Goal: Task Accomplishment & Management: Use online tool/utility

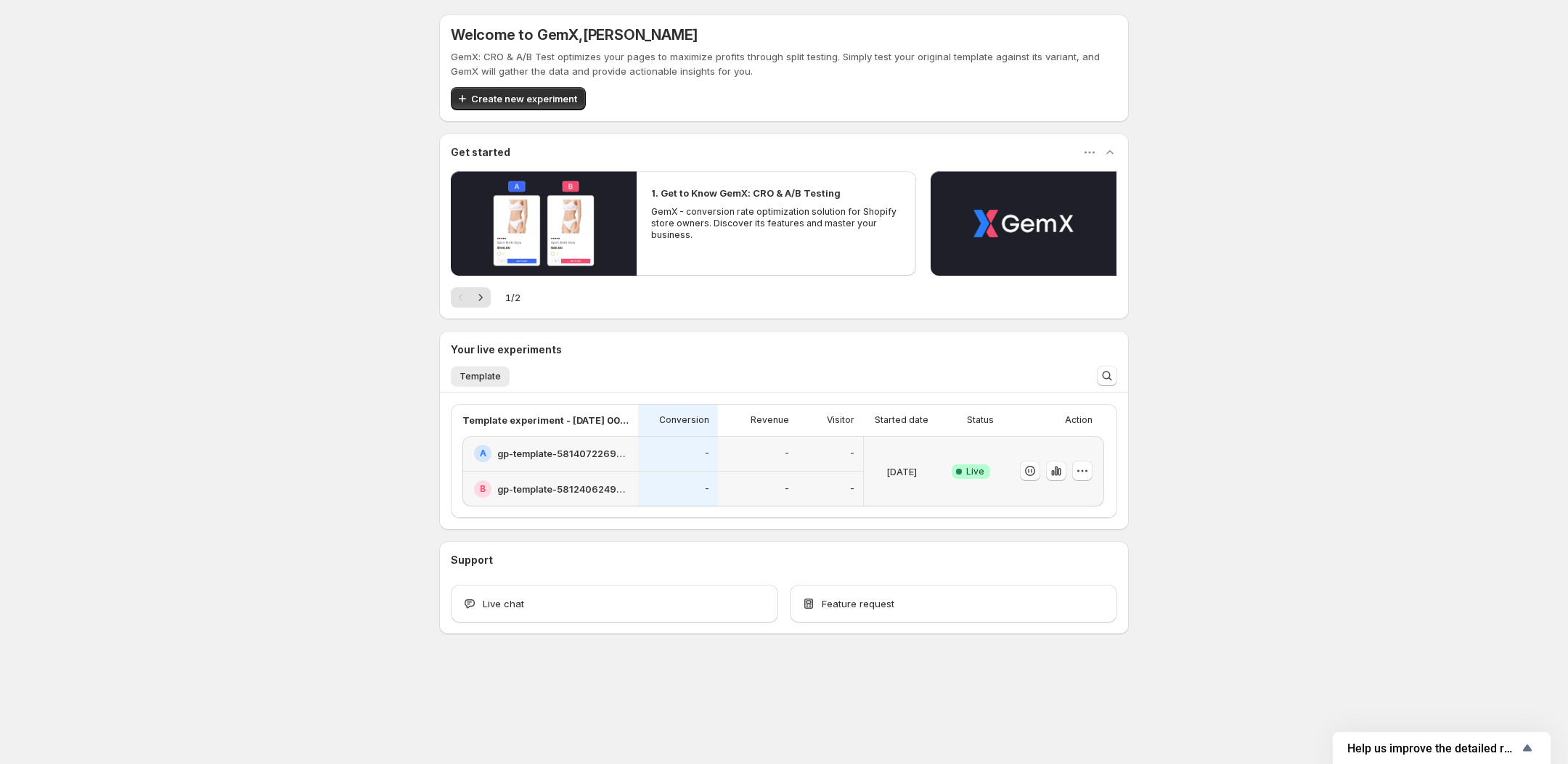
click at [368, 273] on div "Welcome to GemX , [PERSON_NAME]: CRO & A/B Test optimizes your pages to maximiz…" at bounding box center [784, 356] width 1568 height 712
click at [1048, 471] on button "button" at bounding box center [1056, 471] width 20 height 20
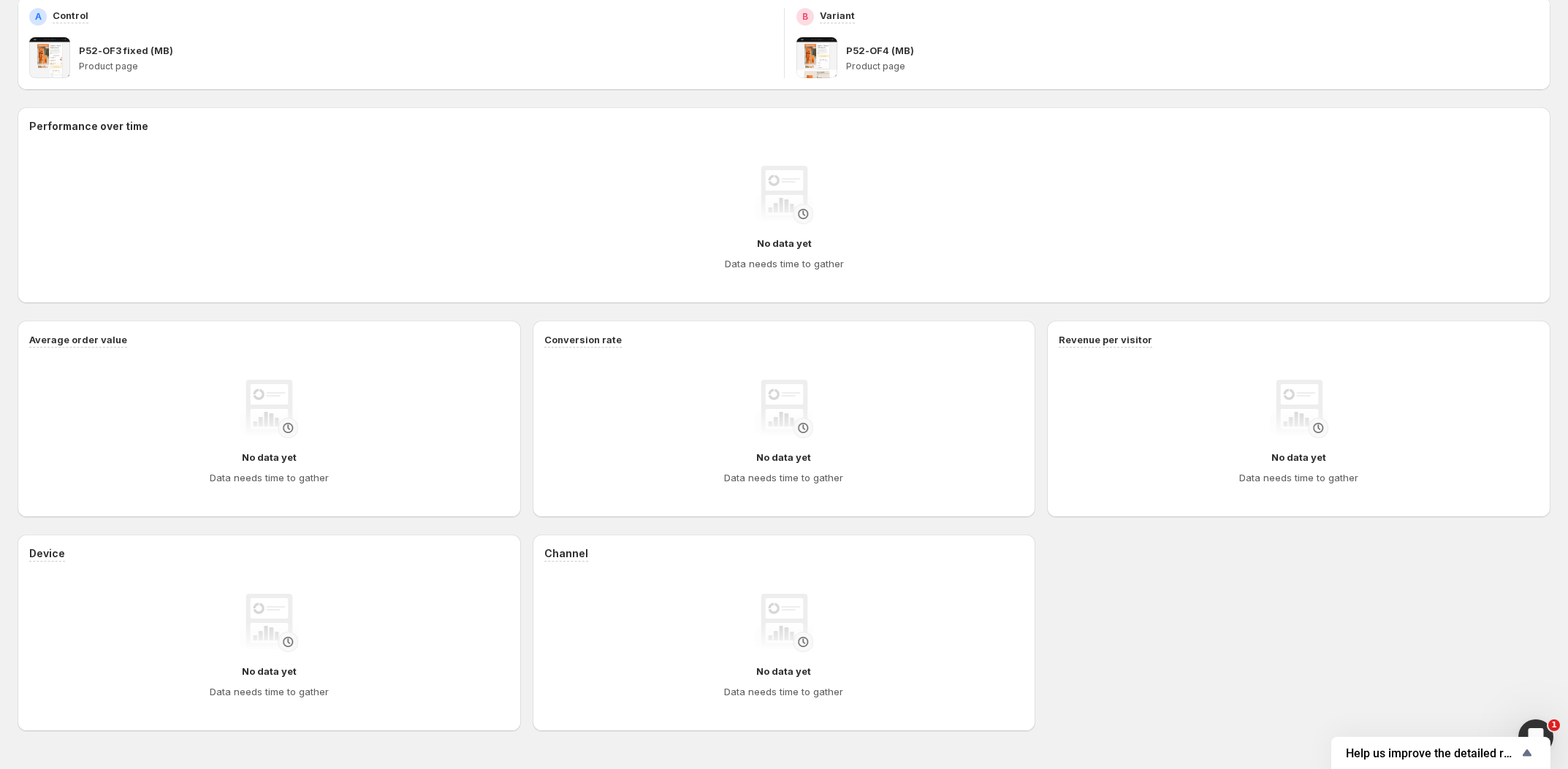
scroll to position [287, 0]
click at [1393, 514] on div "Performance over time No data yet Data needs time to gather Average order value…" at bounding box center [784, 414] width 1533 height 624
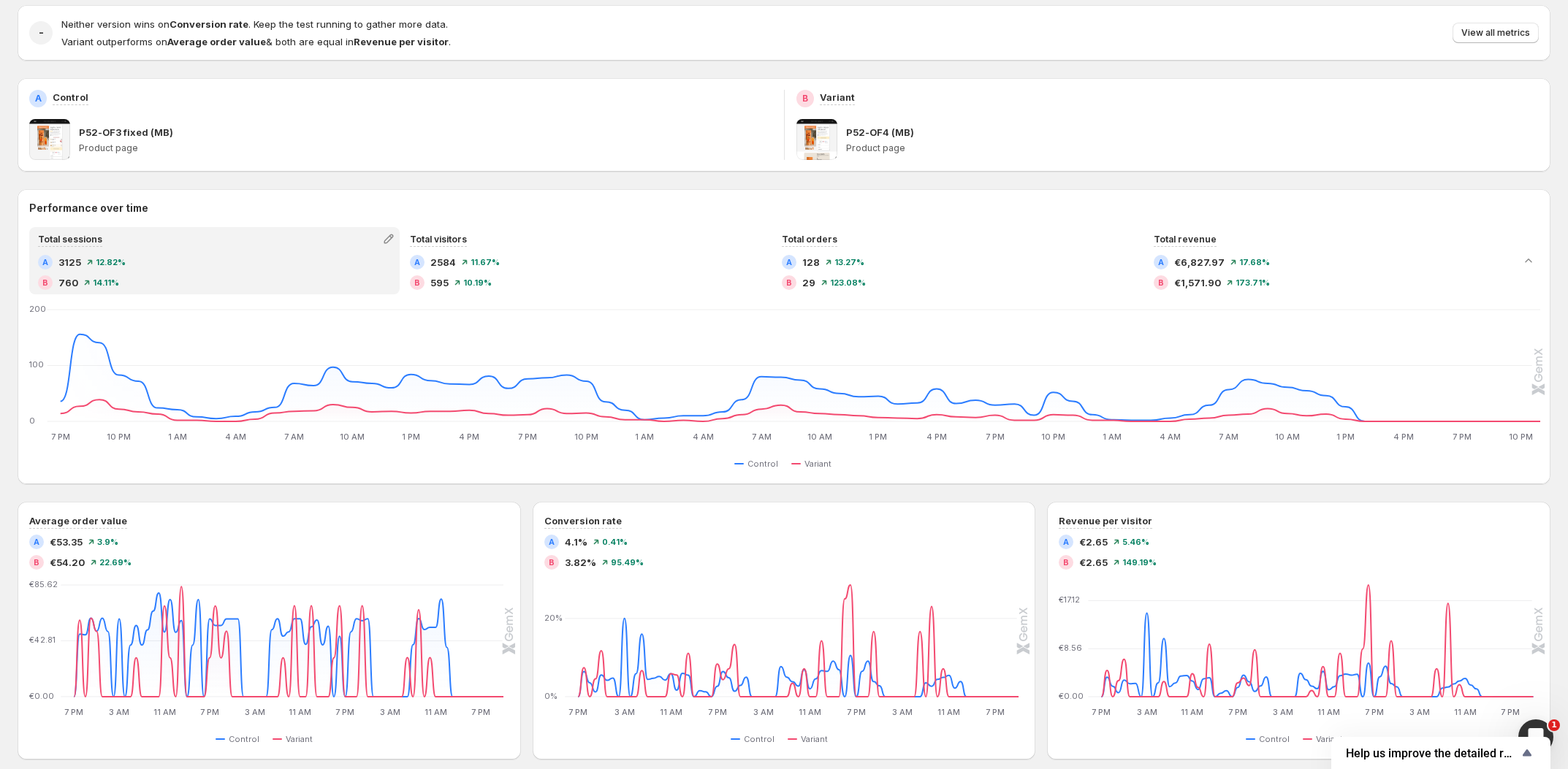
scroll to position [195, 0]
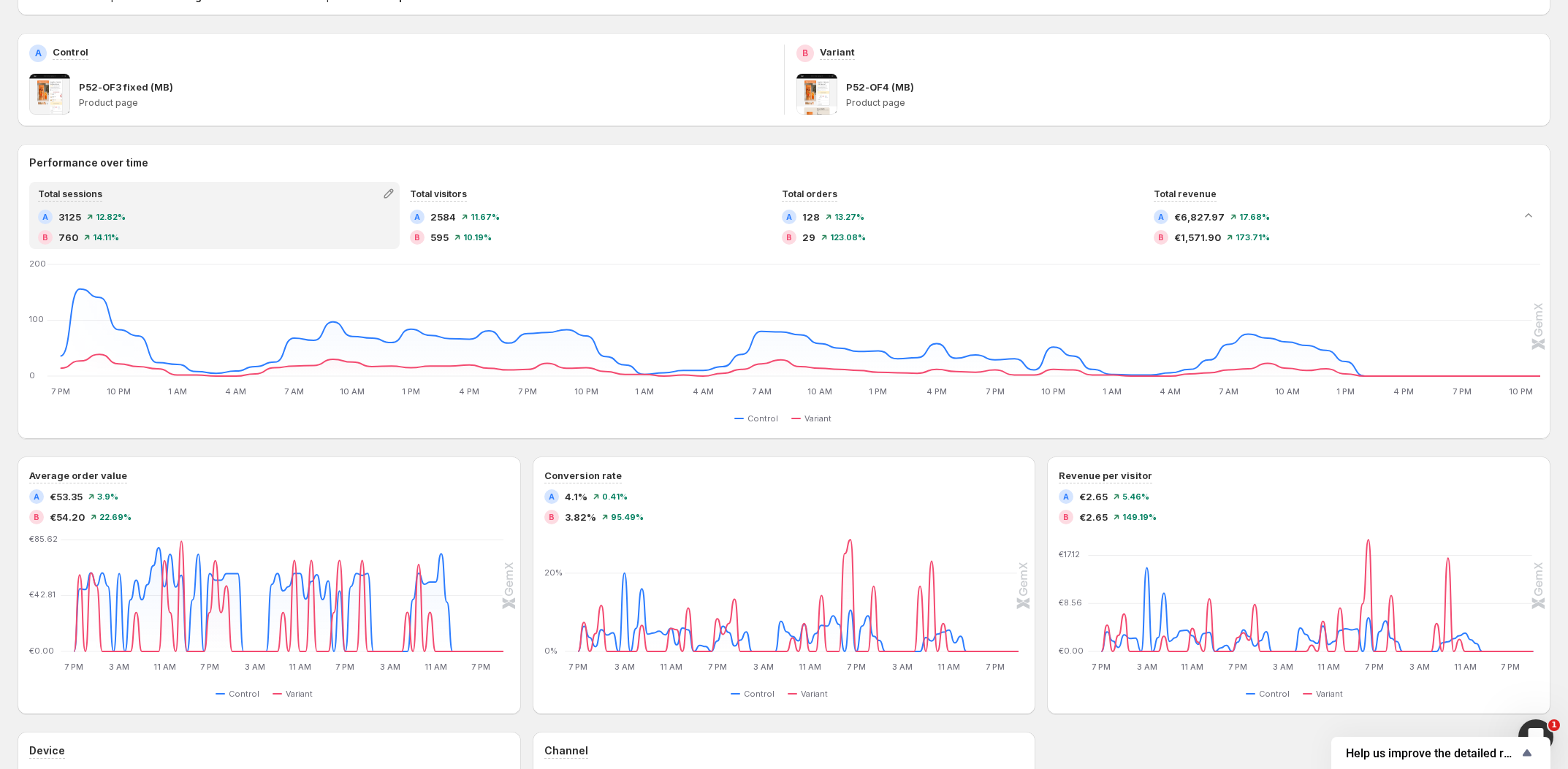
click at [610, 421] on div "Control Variant" at bounding box center [785, 418] width 1510 height 17
